Goal: Task Accomplishment & Management: Complete application form

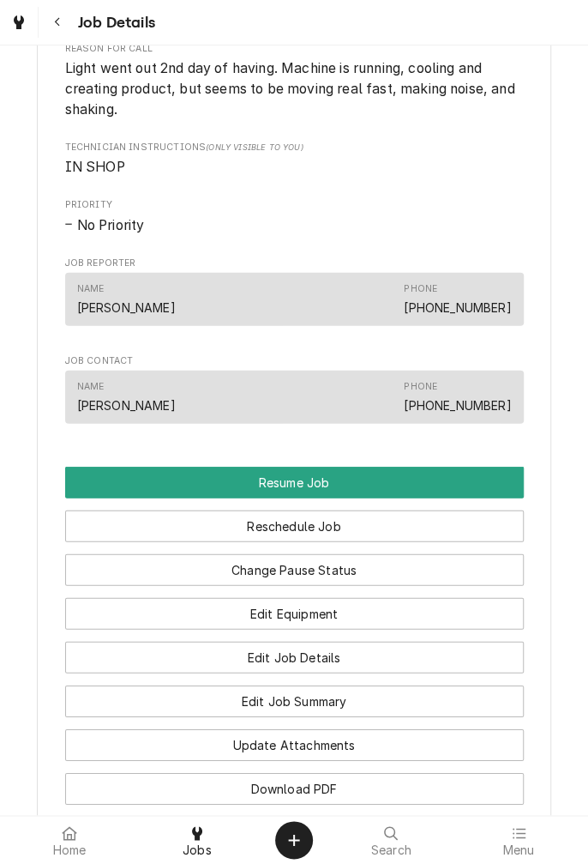
scroll to position [1535, 0]
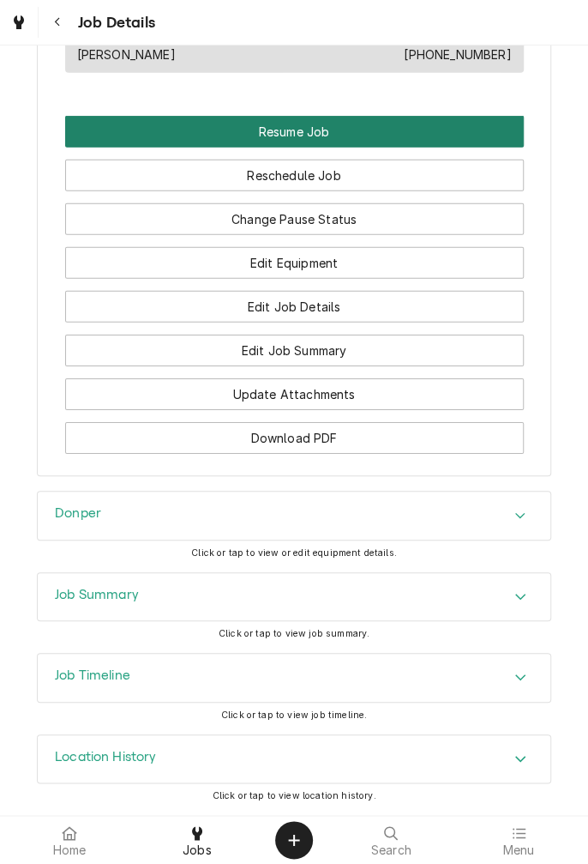
click at [371, 145] on button "Resume Job" at bounding box center [294, 132] width 459 height 32
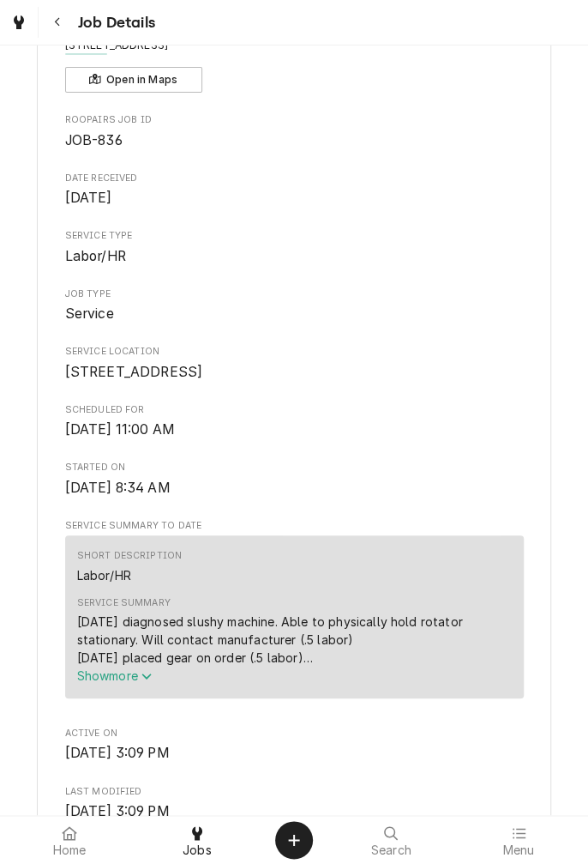
scroll to position [131, 0]
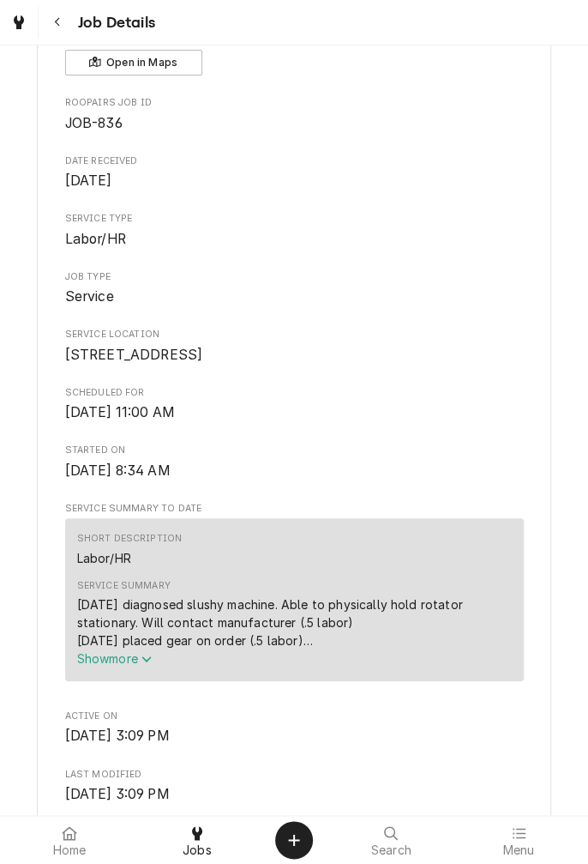
click at [131, 680] on div "Short Description Labor/HR Service Summary 8/16/25 diagnosed slushy machine. Ab…" at bounding box center [294, 599] width 459 height 162
click at [138, 666] on span "Show more" at bounding box center [114, 658] width 75 height 15
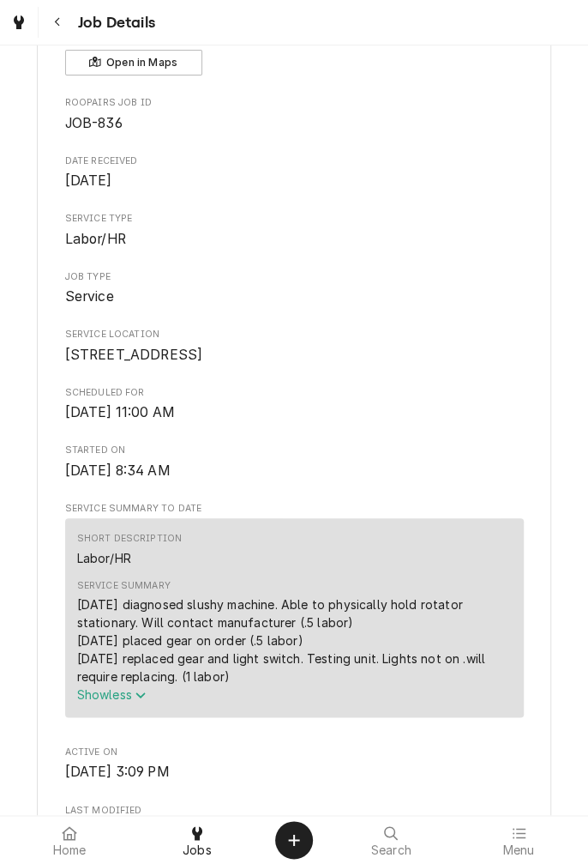
click at [448, 703] on button "Show less" at bounding box center [294, 694] width 435 height 18
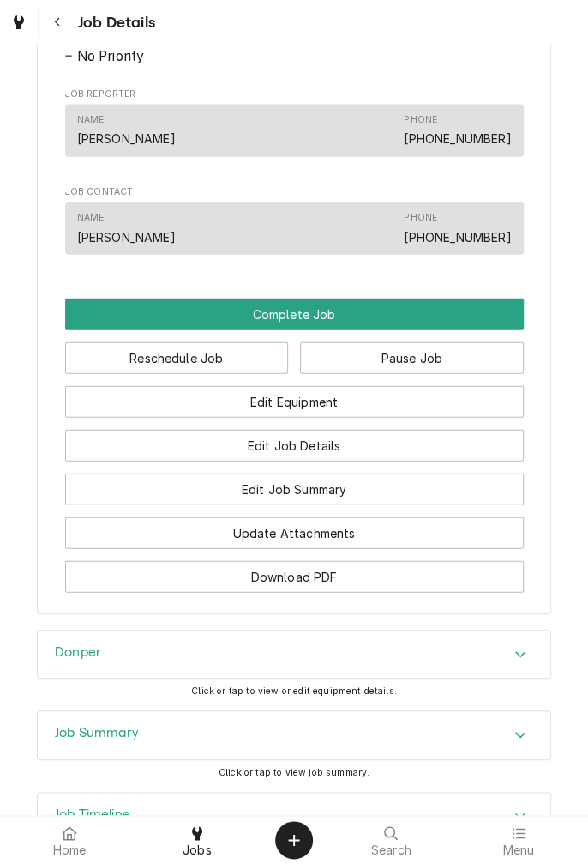
scroll to position [1355, 0]
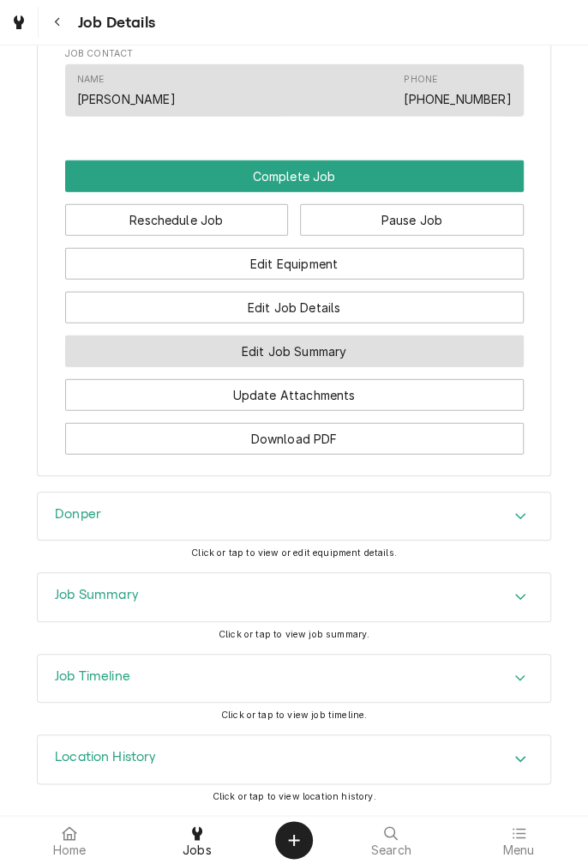
click at [368, 367] on button "Edit Job Summary" at bounding box center [294, 351] width 459 height 32
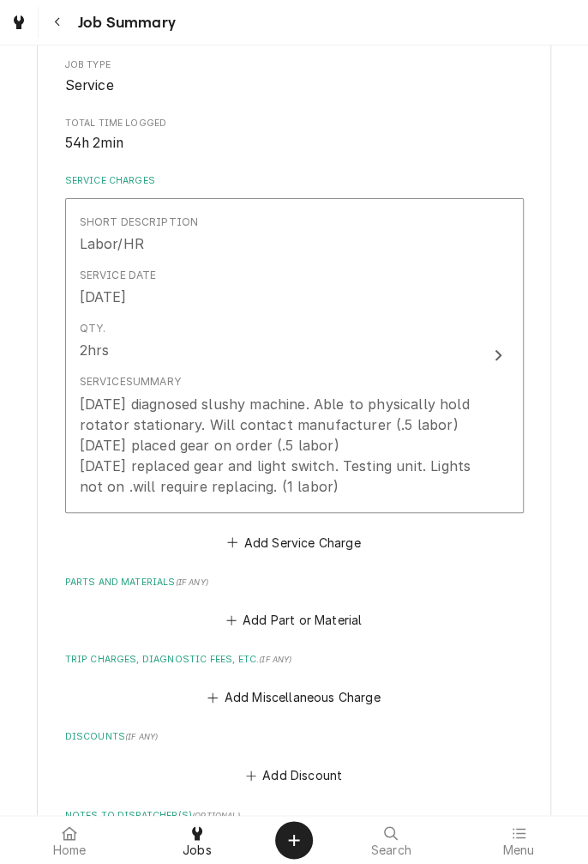
scroll to position [295, 0]
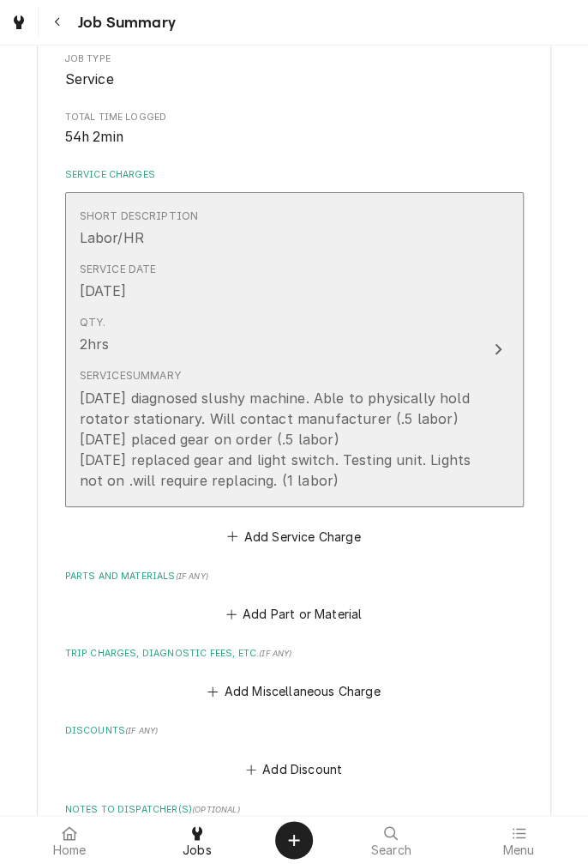
click at [499, 357] on div "Update Line Item" at bounding box center [498, 349] width 22 height 21
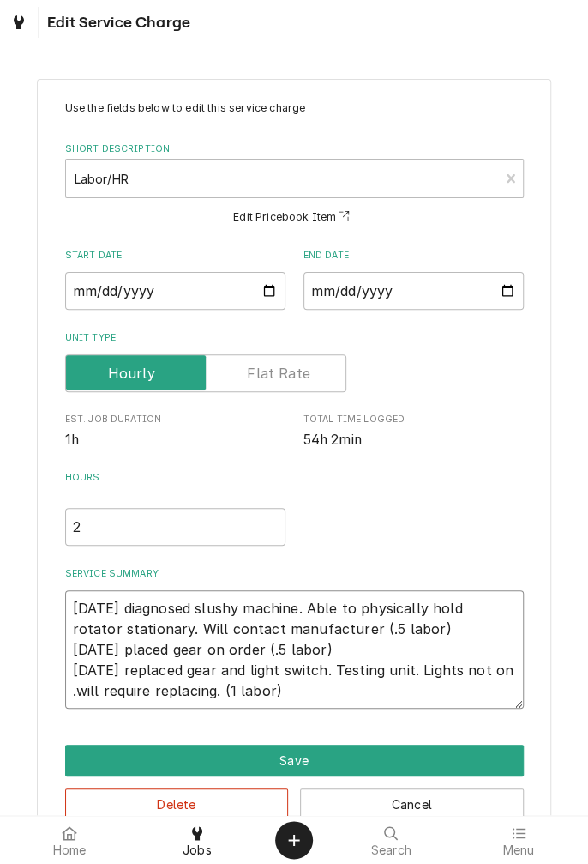
click at [305, 696] on textarea "[DATE] diagnosed slushy machine. Able to physically hold rotator stationary. Wi…" at bounding box center [294, 649] width 459 height 118
type textarea "x"
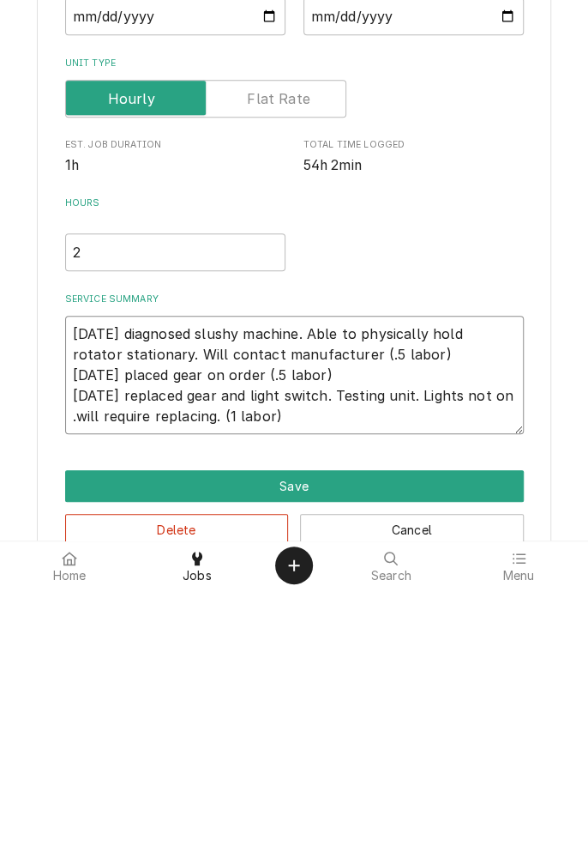
type textarea "[DATE] diagnosed slushy machine. Able to physically hold rotator stationary. Wi…"
type textarea "x"
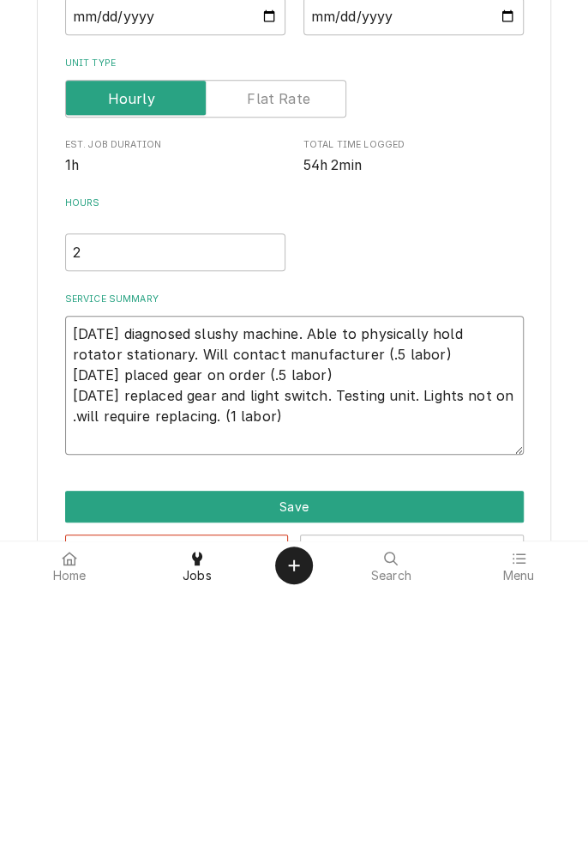
type textarea "[DATE] diagnosed slushy machine. Able to physically hold rotator stationary. Wi…"
type textarea "x"
type textarea "[DATE] diagnosed slushy machine. Able to physically hold rotator stationary. Wi…"
type textarea "x"
type textarea "[DATE] diagnosed slushy machine. Able to physically hold rotator stationary. Wi…"
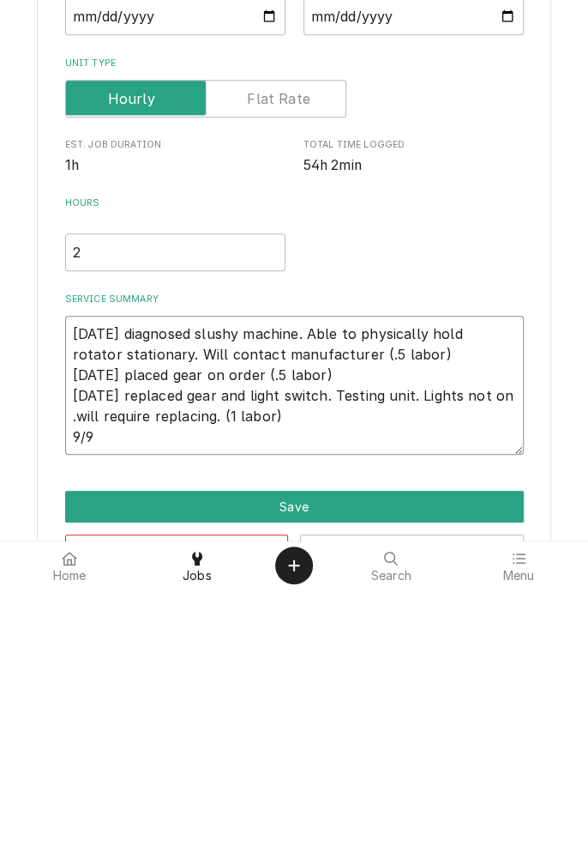
type textarea "x"
type textarea "[DATE] diagnosed slushy machine. Able to physically hold rotator stationary. Wi…"
type textarea "x"
type textarea "[DATE] diagnosed slushy machine. Able to physically hold rotator stationary. Wi…"
type textarea "x"
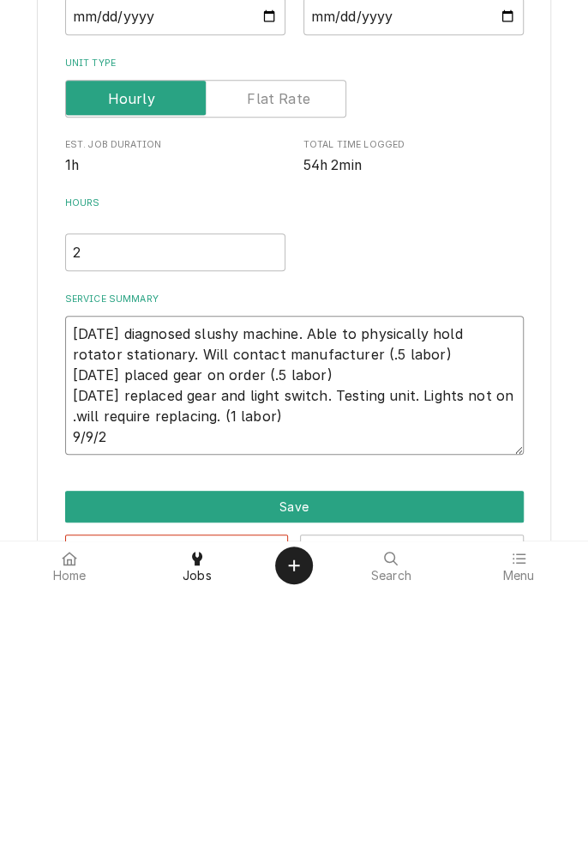
type textarea "[DATE] diagnosed slushy machine. Able to physically hold rotator stationary. Wi…"
type textarea "x"
type textarea "[DATE] diagnosed slushy machine. Able to physically hold rotator stationary. Wi…"
type textarea "x"
type textarea "[DATE] diagnosed slushy machine. Able to physically hold rotator stationary. Wi…"
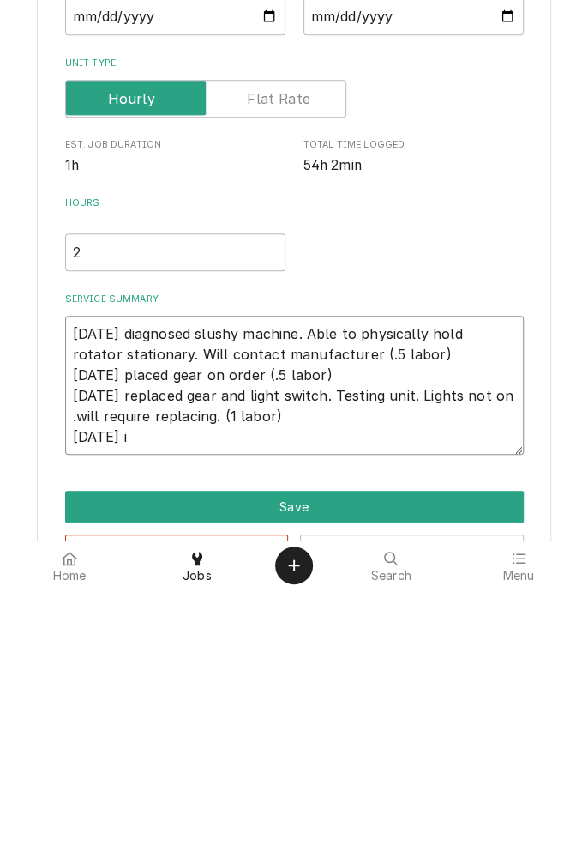
type textarea "x"
type textarea "[DATE] diagnosed slushy machine. Able to physically hold rotator stationary. Wi…"
type textarea "x"
type textarea "[DATE] diagnosed slushy machine. Able to physically hold rotator stationary. Wi…"
type textarea "x"
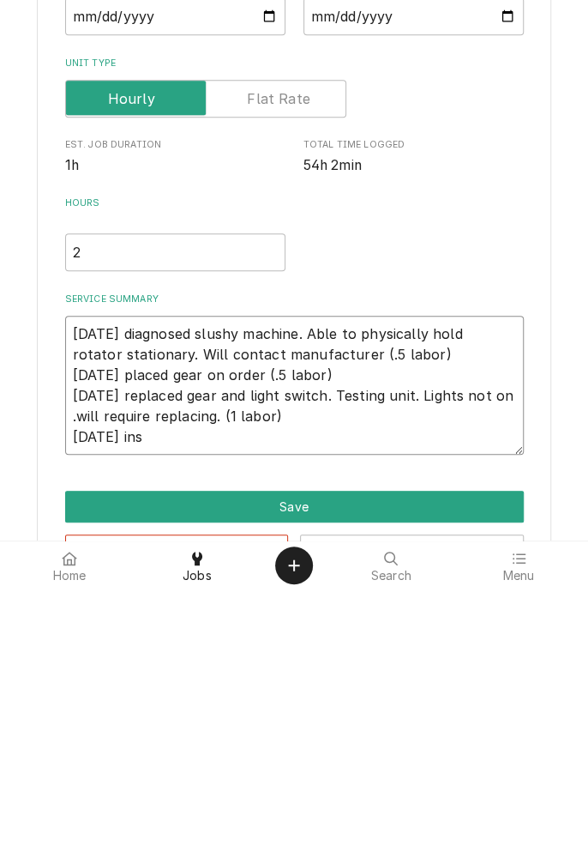
type textarea "[DATE] diagnosed slushy machine. Able to physically hold rotator stationary. Wi…"
type textarea "x"
type textarea "[DATE] diagnosed slushy machine. Able to physically hold rotator stationary. Wi…"
type textarea "x"
type textarea "[DATE] diagnosed slushy machine. Able to physically hold rotator stationary. Wi…"
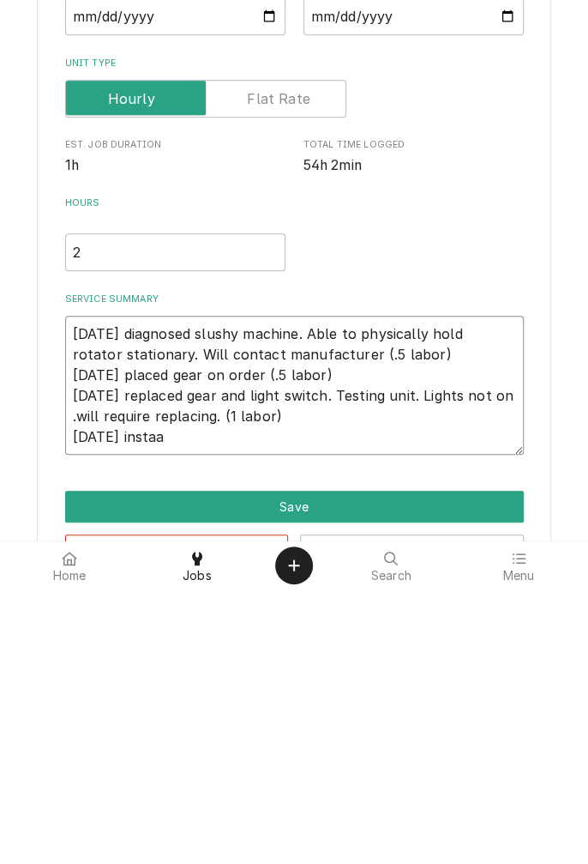
type textarea "x"
type textarea "[DATE] diagnosed slushy machine. Able to physically hold rotator stationary. Wi…"
type textarea "x"
type textarea "[DATE] diagnosed slushy machine. Able to physically hold rotator stationary. Wi…"
type textarea "x"
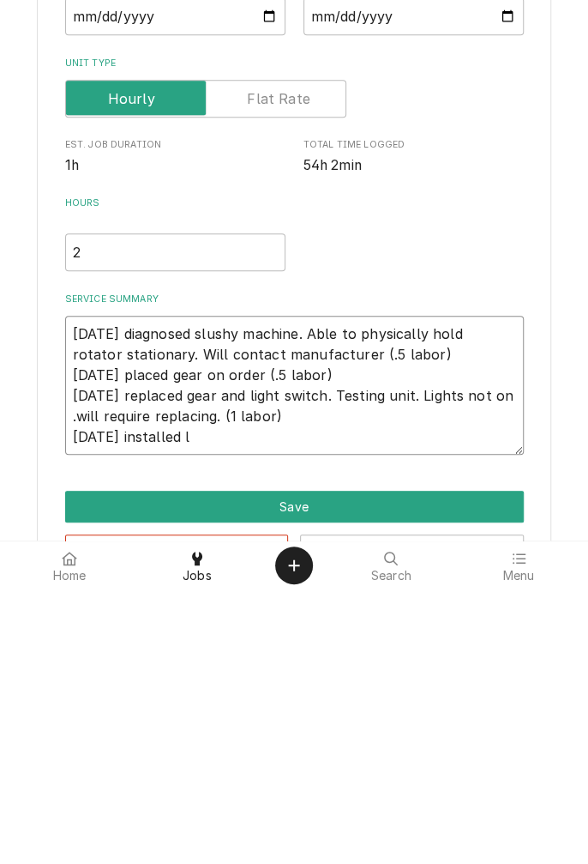
type textarea "[DATE] diagnosed slushy machine. Able to physically hold rotator stationary. Wi…"
type textarea "x"
type textarea "[DATE] diagnosed slushy machine. Able to physically hold rotator stationary. Wi…"
type textarea "x"
type textarea "[DATE] diagnosed slushy machine. Able to physically hold rotator stationary. Wi…"
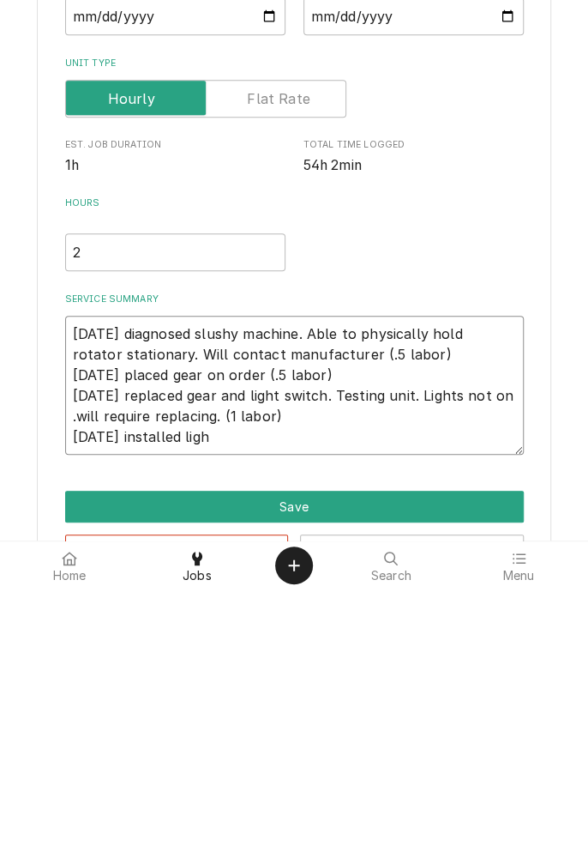
type textarea "x"
type textarea "[DATE] diagnosed slushy machine. Able to physically hold rotator stationary. Wi…"
type textarea "x"
type textarea "[DATE] diagnosed slushy machine. Able to physically hold rotator stationary. Wi…"
type textarea "x"
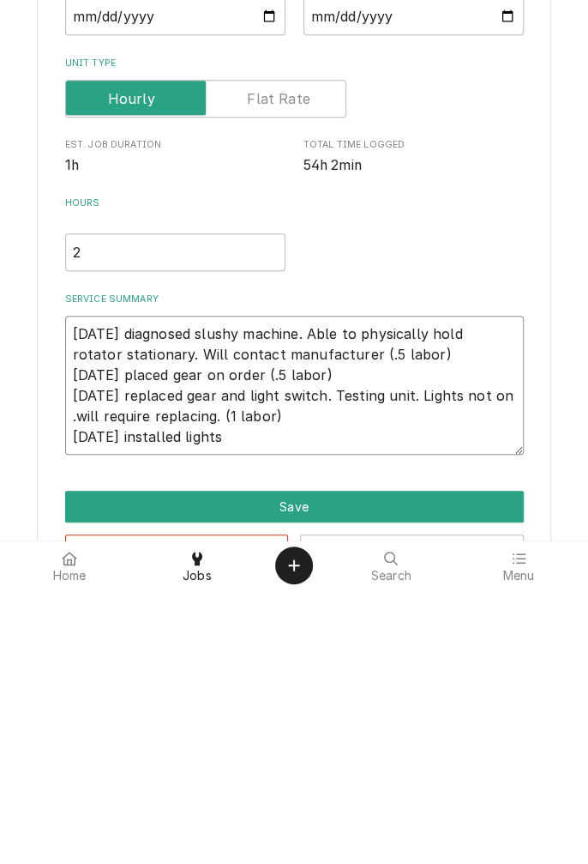
type textarea "[DATE] diagnosed slushy machine. Able to physically hold rotator stationary. Wi…"
type textarea "x"
type textarea "[DATE] diagnosed slushy machine. Able to physically hold rotator stationary. Wi…"
type textarea "x"
type textarea "[DATE] diagnosed slushy machine. Able to physically hold rotator stationary. Wi…"
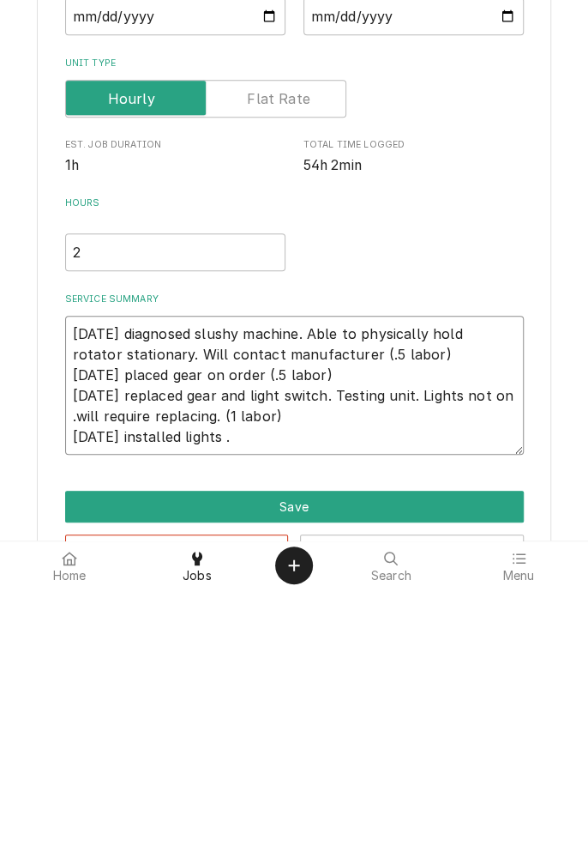
type textarea "x"
type textarea "[DATE] diagnosed slushy machine. Able to physically hold rotator stationary. Wi…"
type textarea "x"
type textarea "[DATE] diagnosed slushy machine. Able to physically hold rotator stationary. Wi…"
type textarea "x"
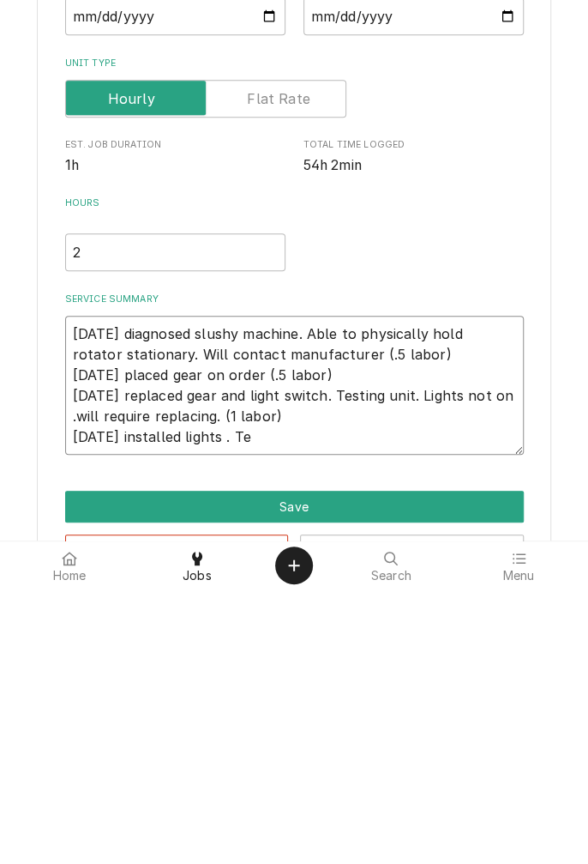
type textarea "[DATE] diagnosed slushy machine. Able to physically hold rotator stationary. Wi…"
type textarea "x"
type textarea "[DATE] diagnosed slushy machine. Able to physically hold rotator stationary. Wi…"
type textarea "x"
type textarea "[DATE] diagnosed slushy machine. Able to physically hold rotator stationary. Wi…"
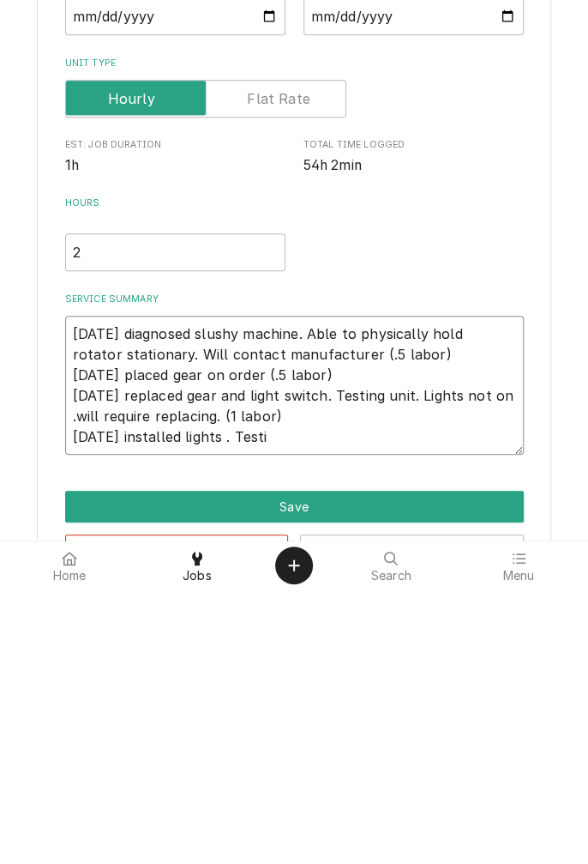
type textarea "x"
type textarea "[DATE] diagnosed slushy machine. Able to physically hold rotator stationary. Wi…"
type textarea "x"
type textarea "[DATE] diagnosed slushy machine. Able to physically hold rotator stationary. Wi…"
type textarea "x"
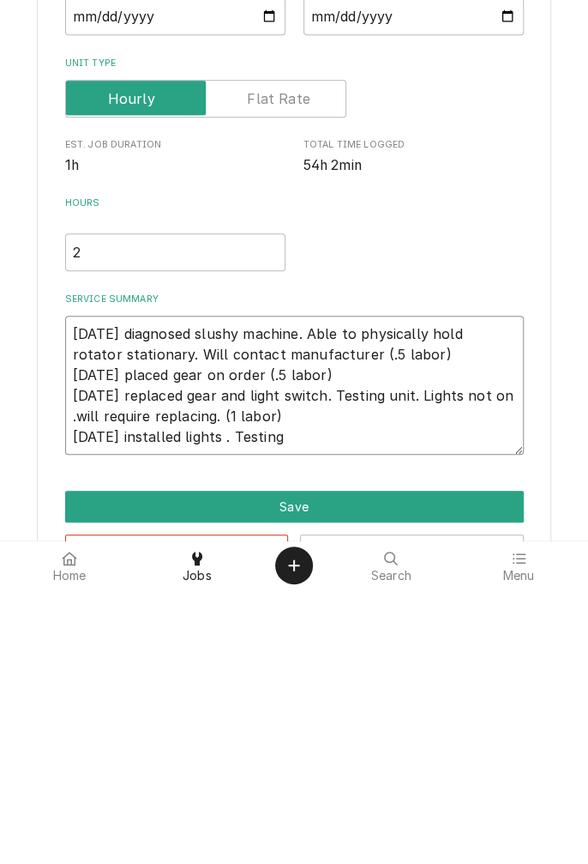
type textarea "[DATE] diagnosed slushy machine. Able to physically hold rotator stationary. Wi…"
type textarea "x"
type textarea "[DATE] diagnosed slushy machine. Able to physically hold rotator stationary. Wi…"
type textarea "x"
type textarea "[DATE] diagnosed slushy machine. Able to physically hold rotator stationary. Wi…"
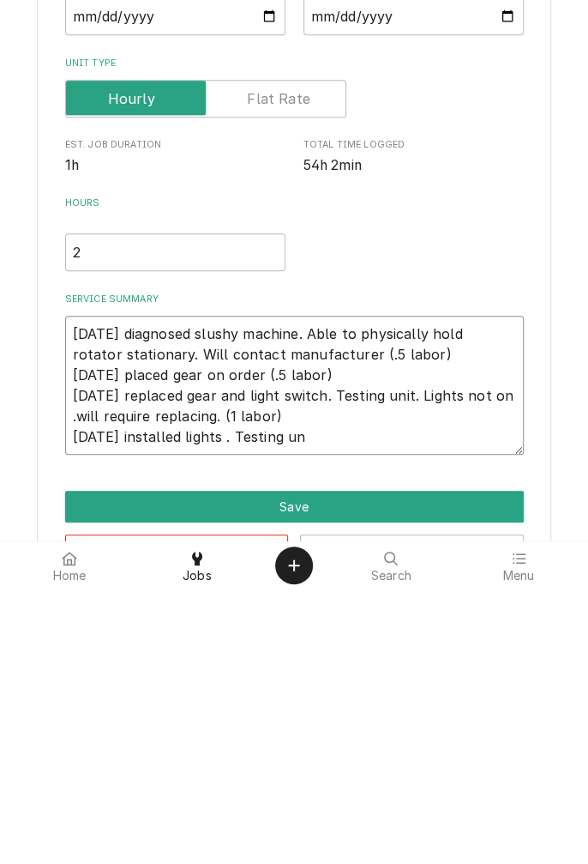
type textarea "x"
type textarea "[DATE] diagnosed slushy machine. Able to physically hold rotator stationary. Wi…"
type textarea "x"
type textarea "[DATE] diagnosed slushy machine. Able to physically hold rotator stationary. Wi…"
type textarea "x"
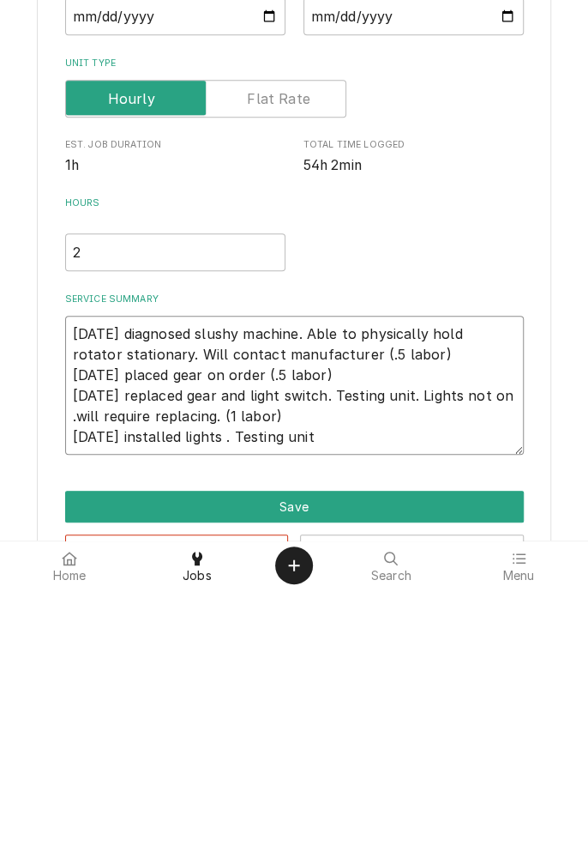
type textarea "[DATE] diagnosed slushy machine. Able to physically hold rotator stationary. Wi…"
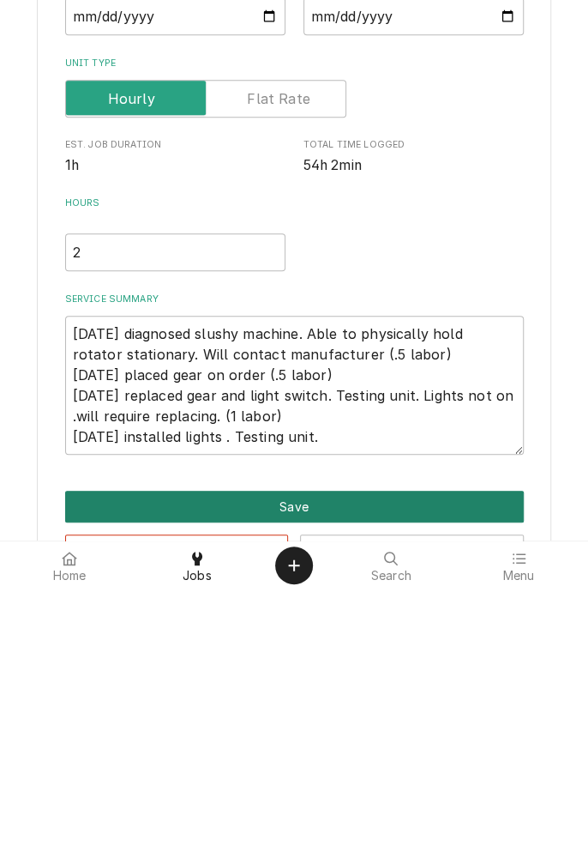
click at [426, 778] on button "Save" at bounding box center [294, 781] width 459 height 32
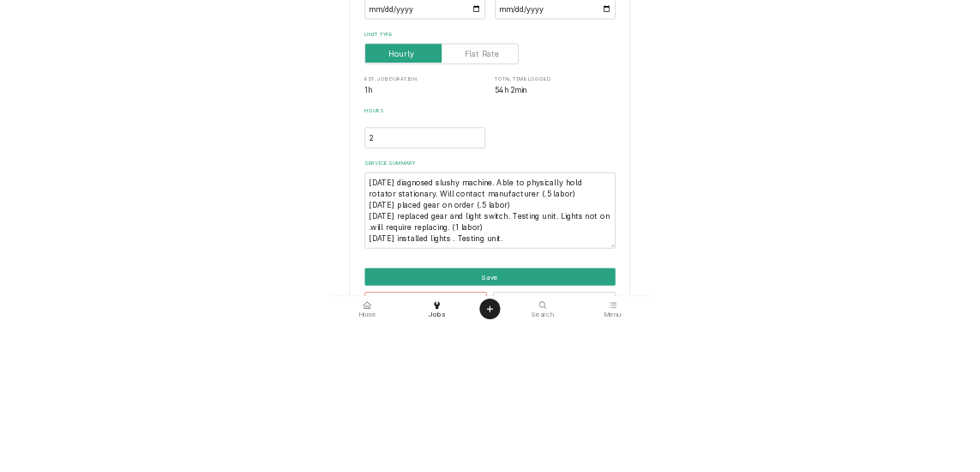
scroll to position [295, 0]
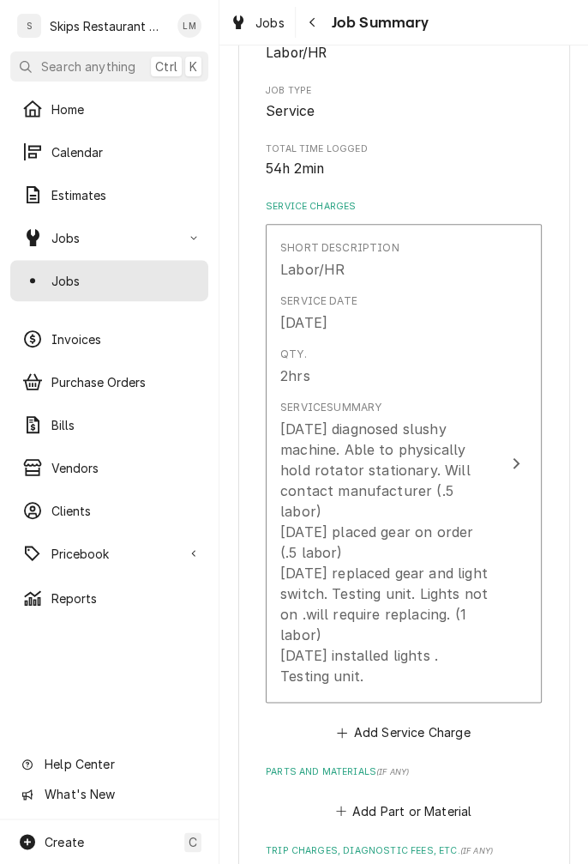
type textarea "x"
